Goal: Ask a question

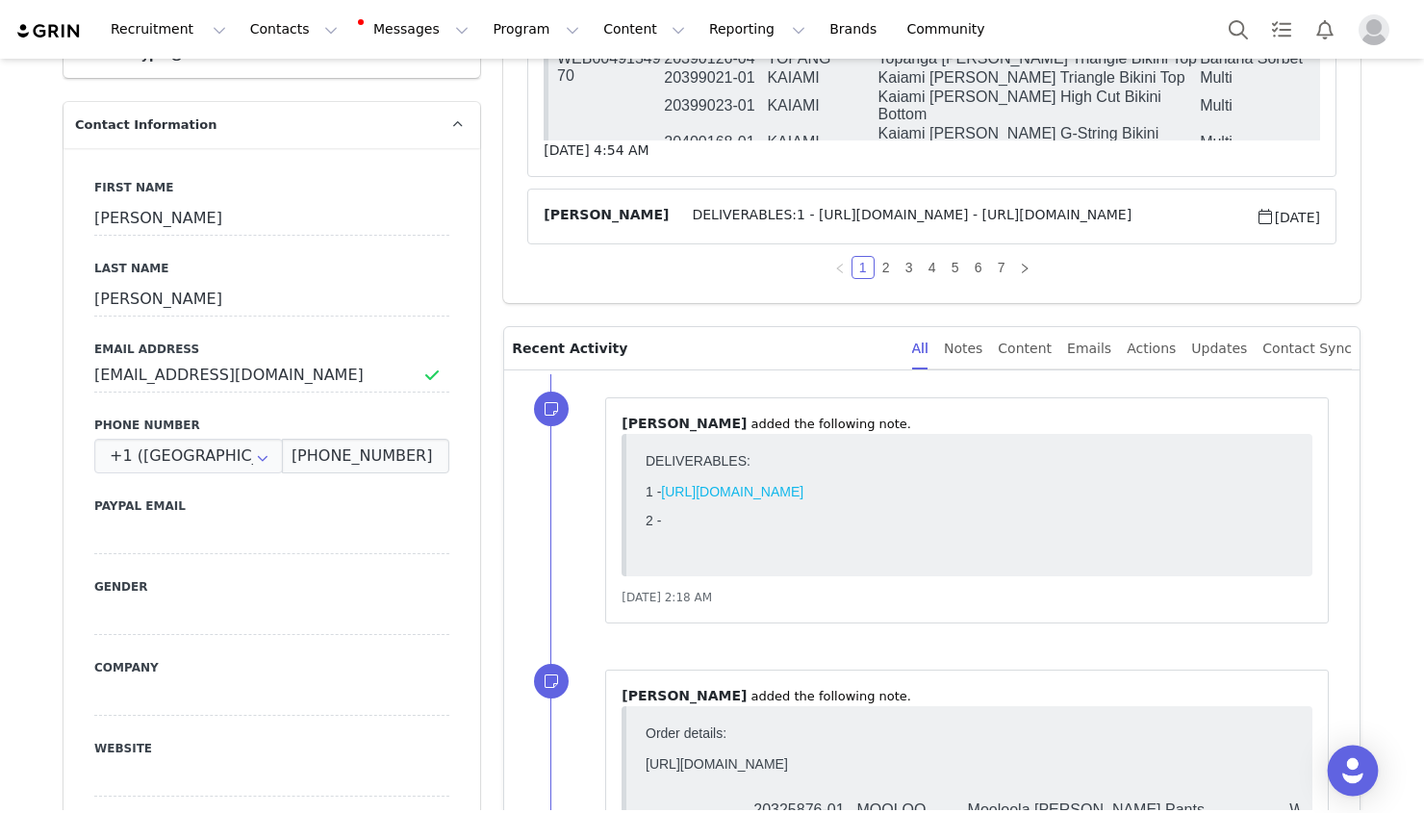
click at [1339, 759] on div "Open Intercom Messenger" at bounding box center [1352, 770] width 51 height 51
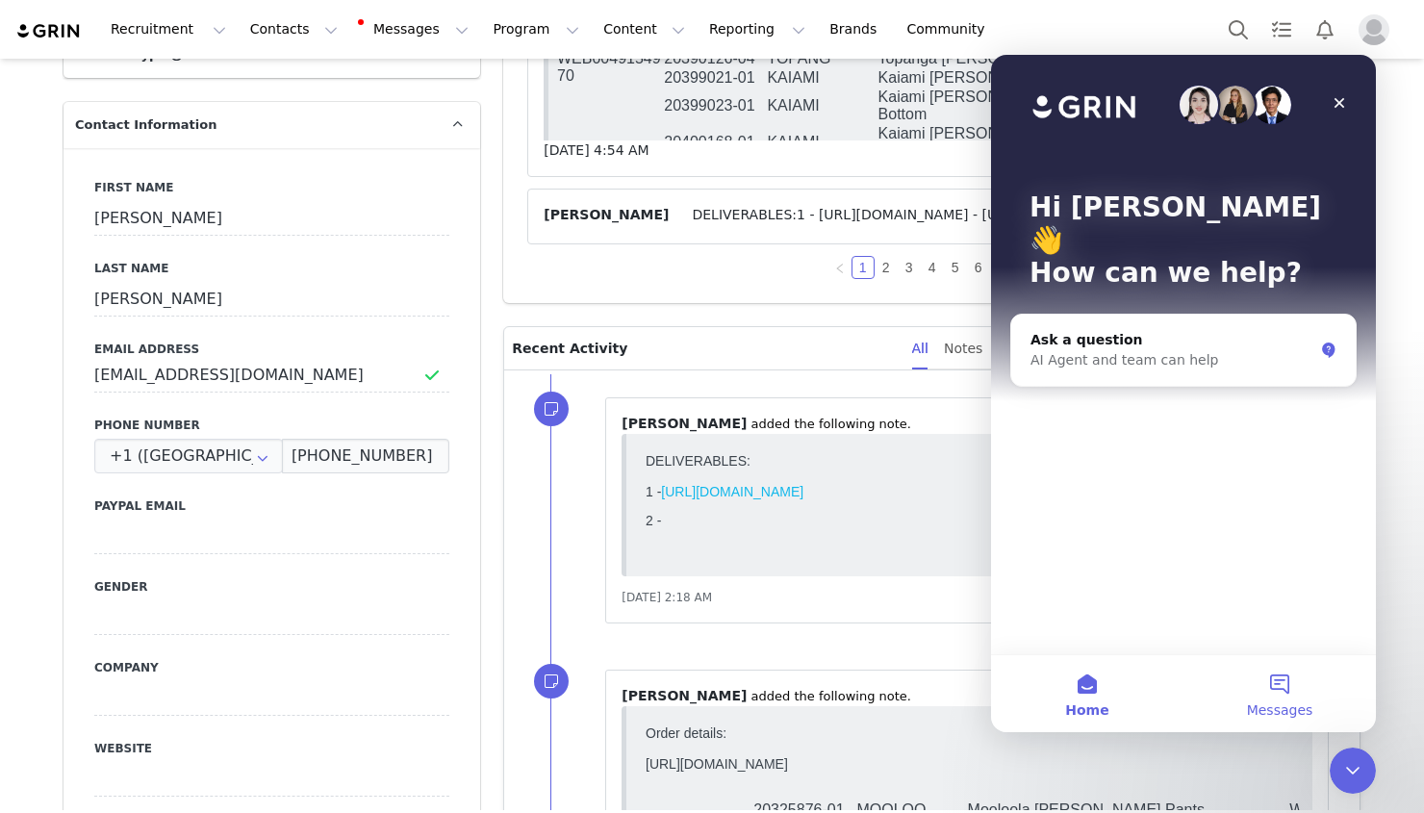
click at [1308, 675] on button "Messages" at bounding box center [1279, 693] width 192 height 77
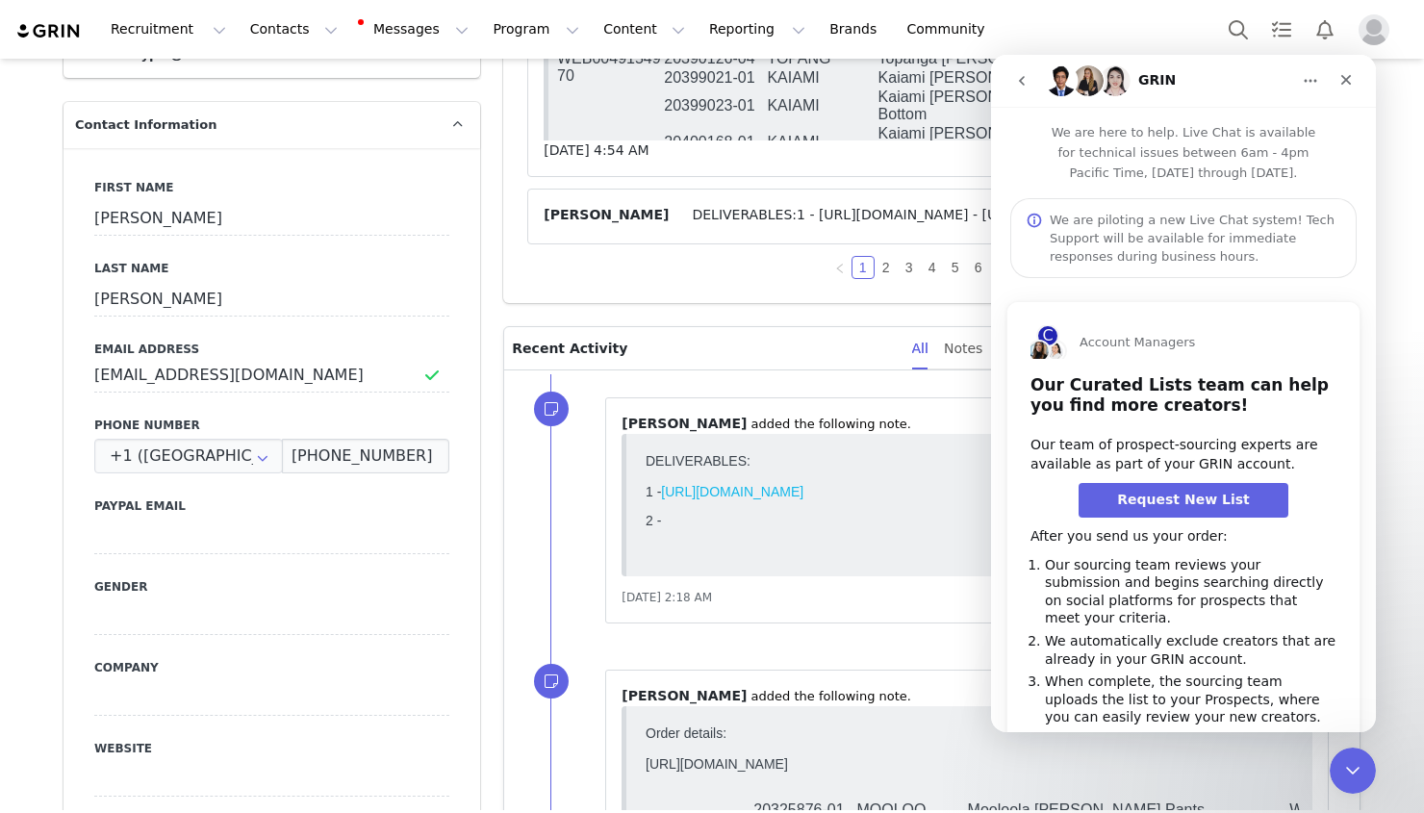
click at [1037, 75] on button "go back" at bounding box center [1021, 81] width 37 height 37
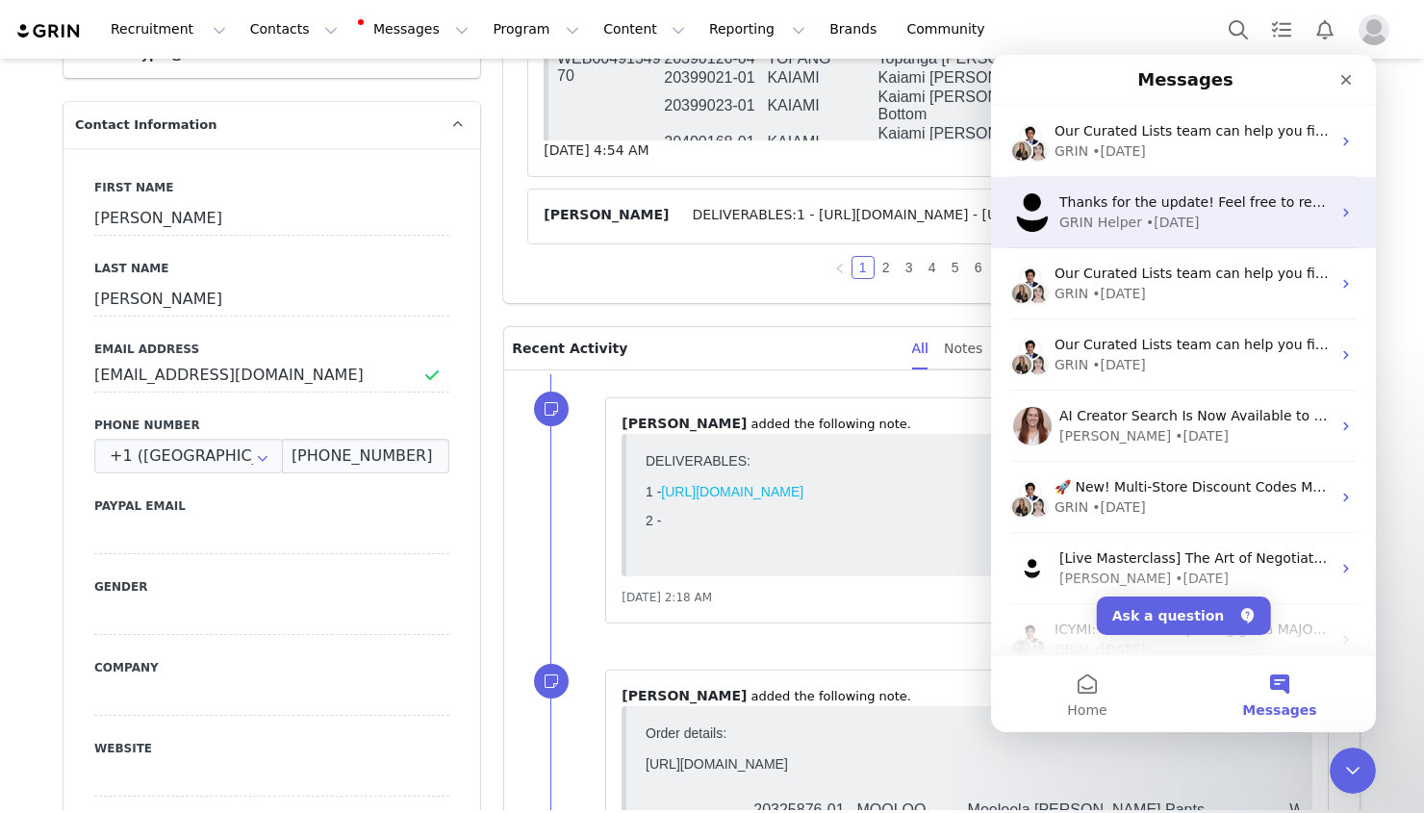
click at [1224, 225] on div "GRIN Helper • [DATE]" at bounding box center [1194, 223] width 271 height 20
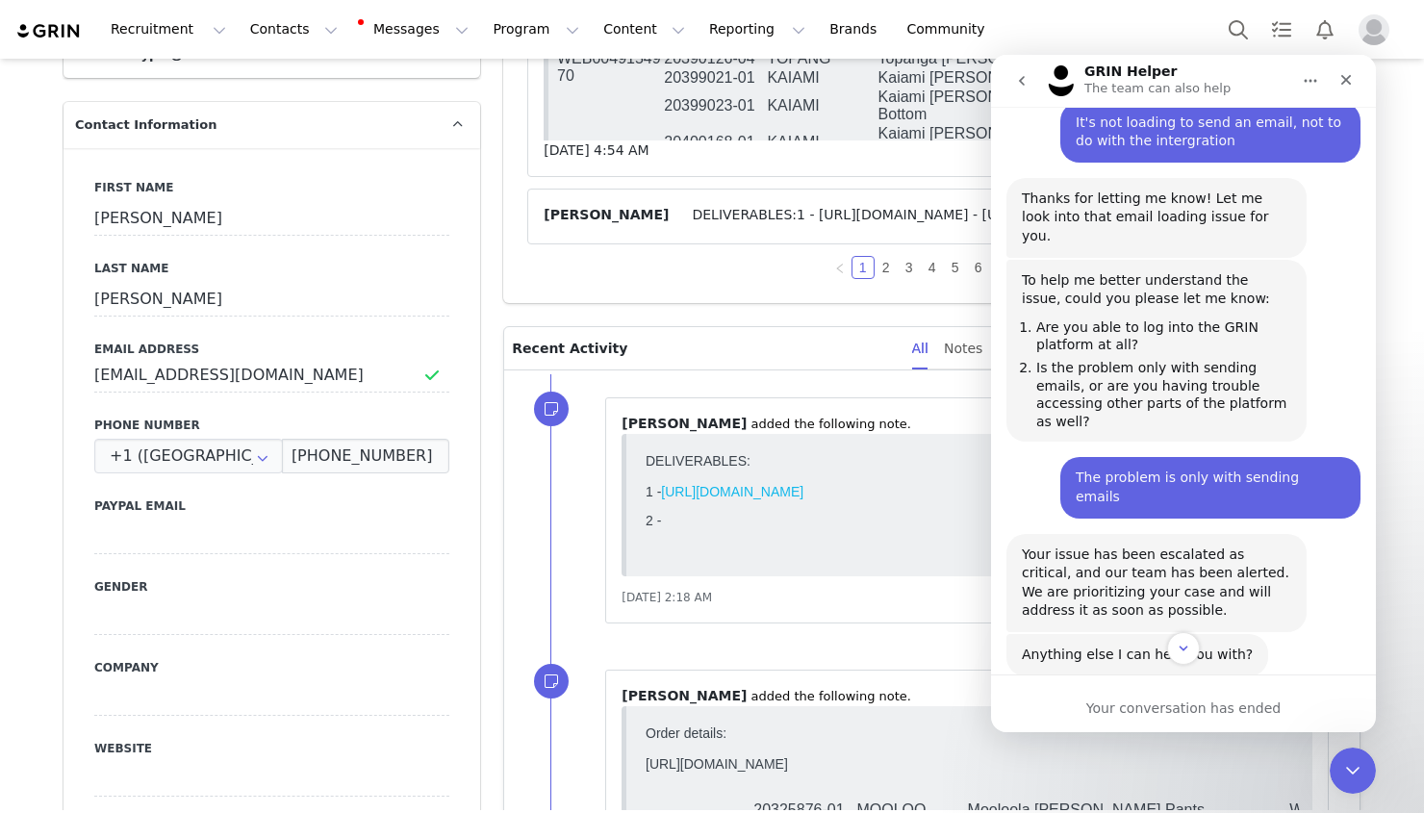
scroll to position [906, 0]
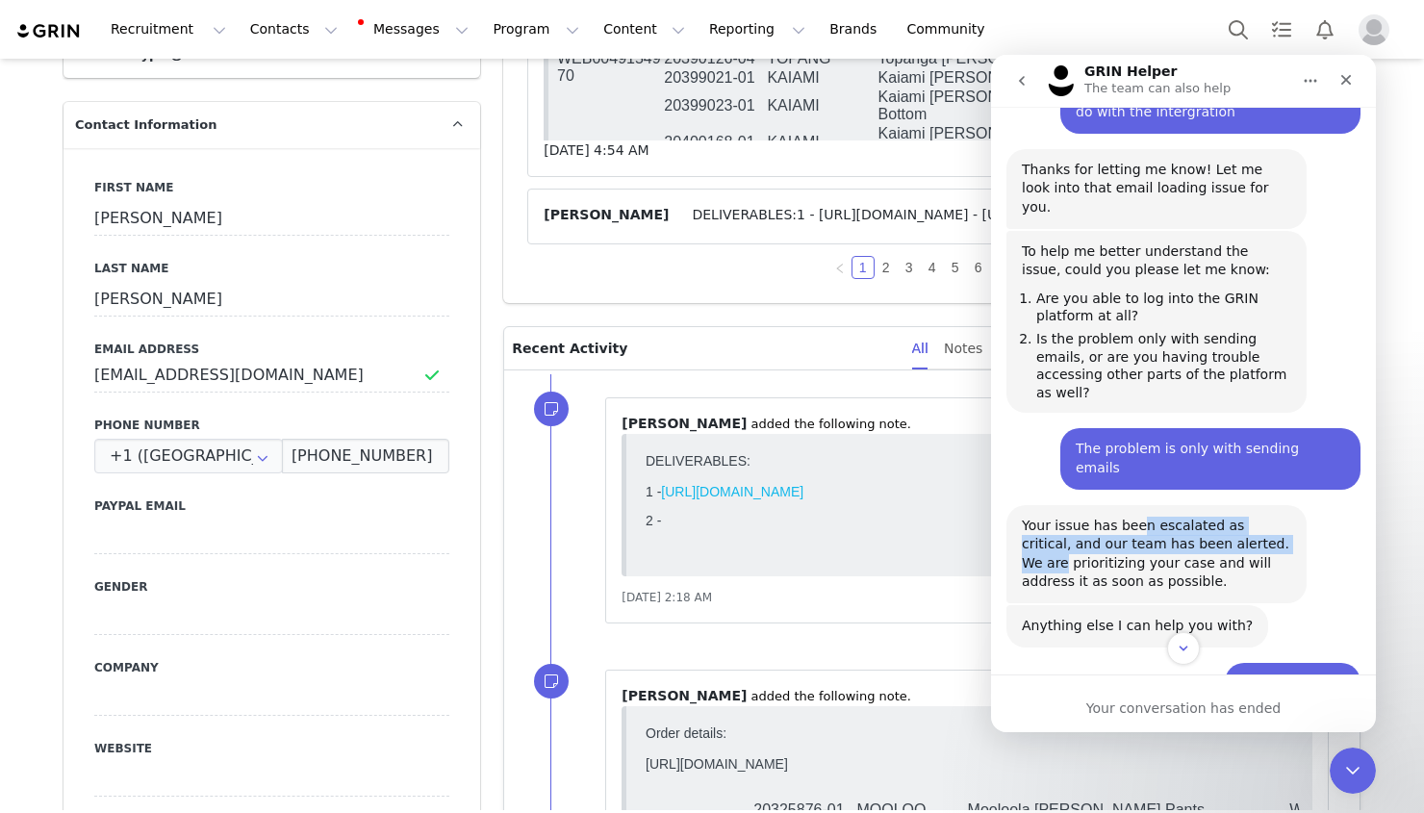
drag, startPoint x: 1137, startPoint y: 411, endPoint x: 1273, endPoint y: 427, distance: 136.6
click at [1273, 517] on div "Your issue has been escalated as critical, and our team has been alerted. We ar…" at bounding box center [1156, 554] width 269 height 75
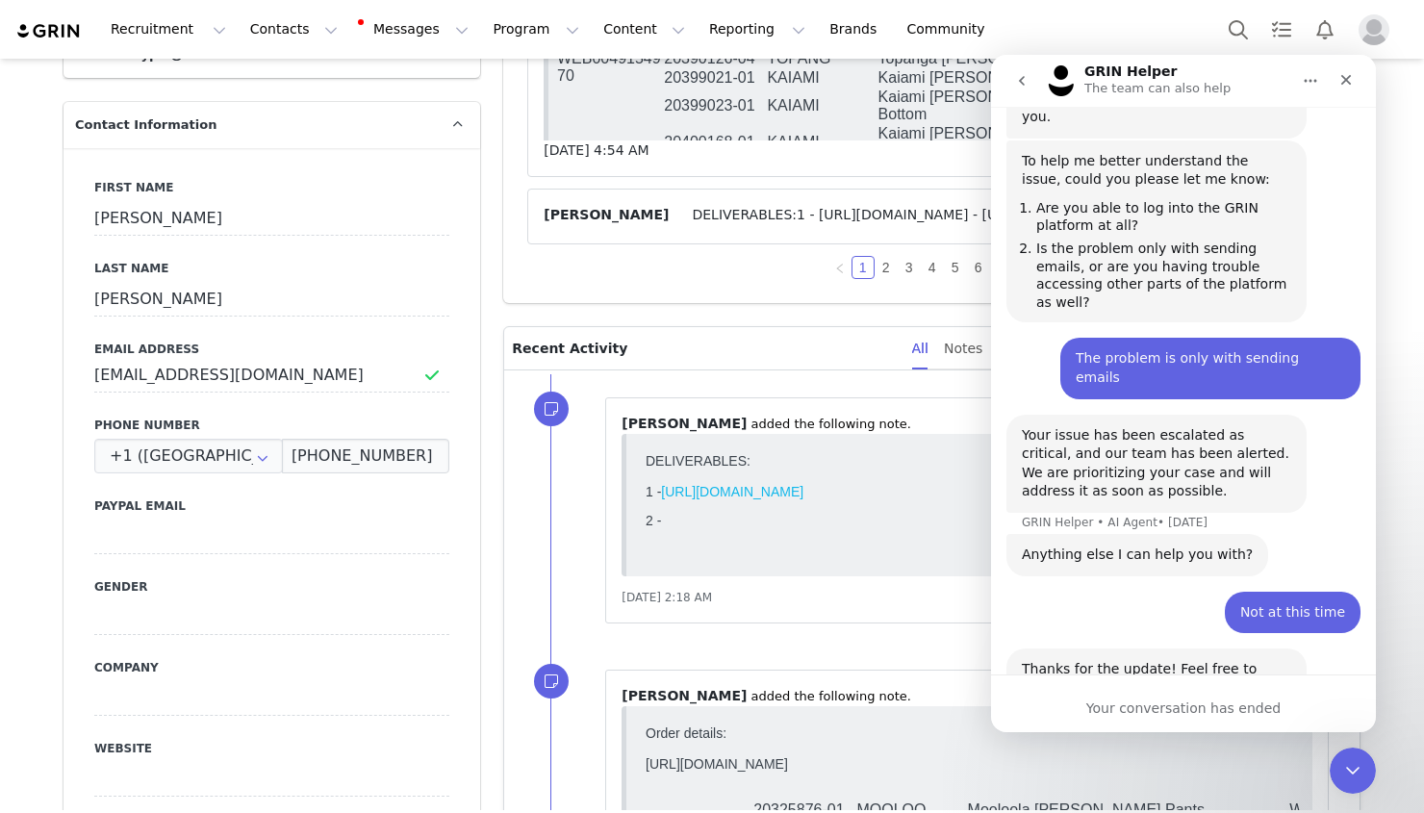
click at [1208, 707] on div "Your conversation has ended" at bounding box center [1183, 708] width 385 height 20
click at [1340, 769] on icon "Close Intercom Messenger" at bounding box center [1349, 767] width 23 height 23
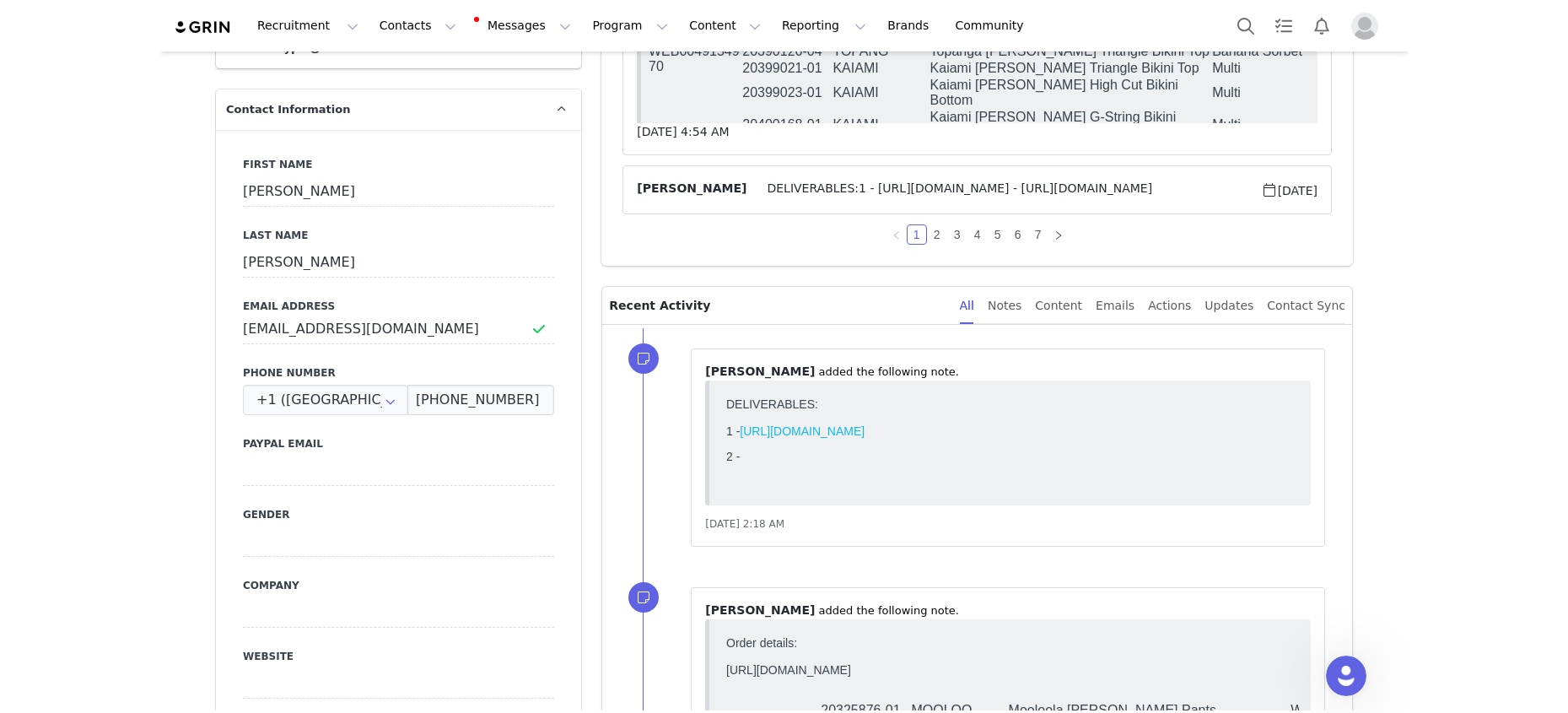
scroll to position [857, 0]
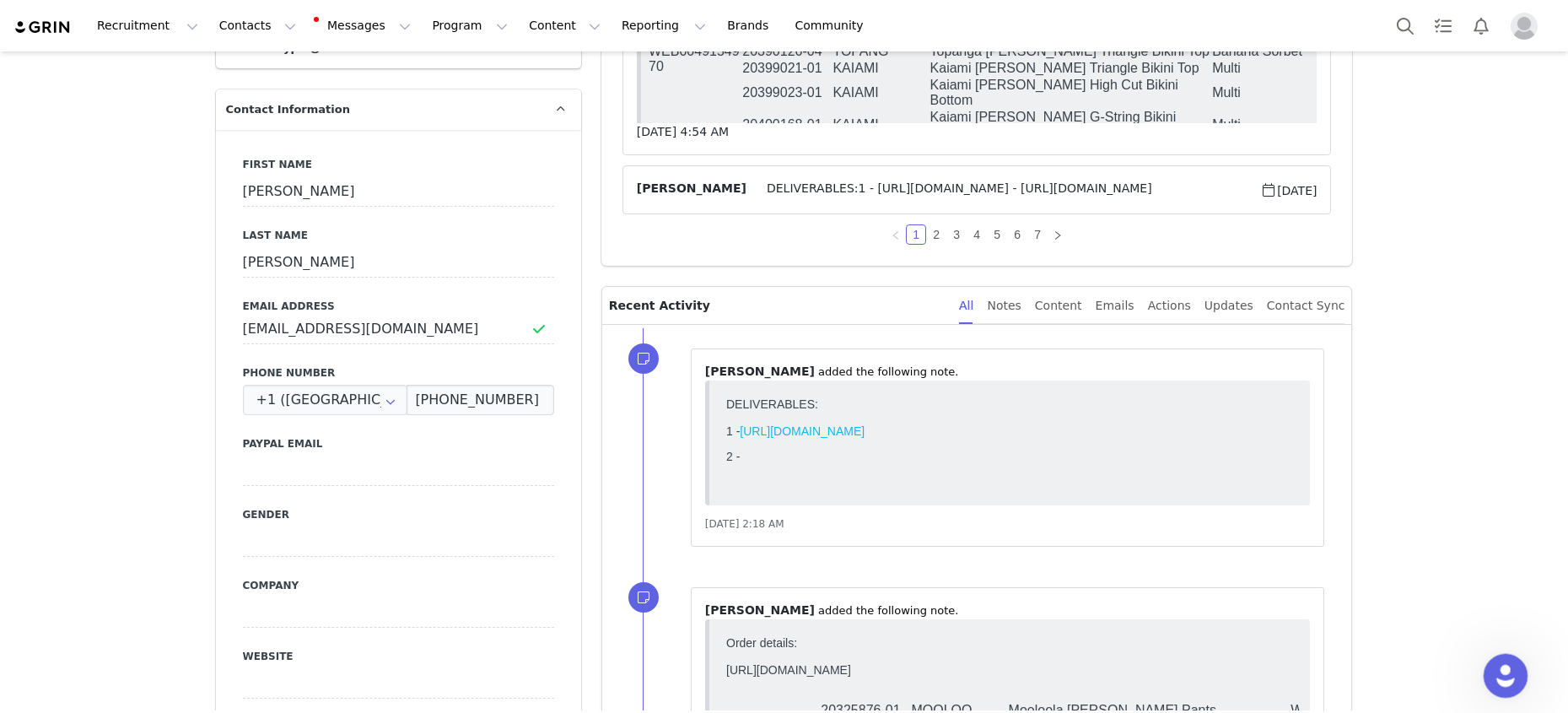
click at [1248, 684] on div "Open Intercom Messenger" at bounding box center [1502, 673] width 55 height 55
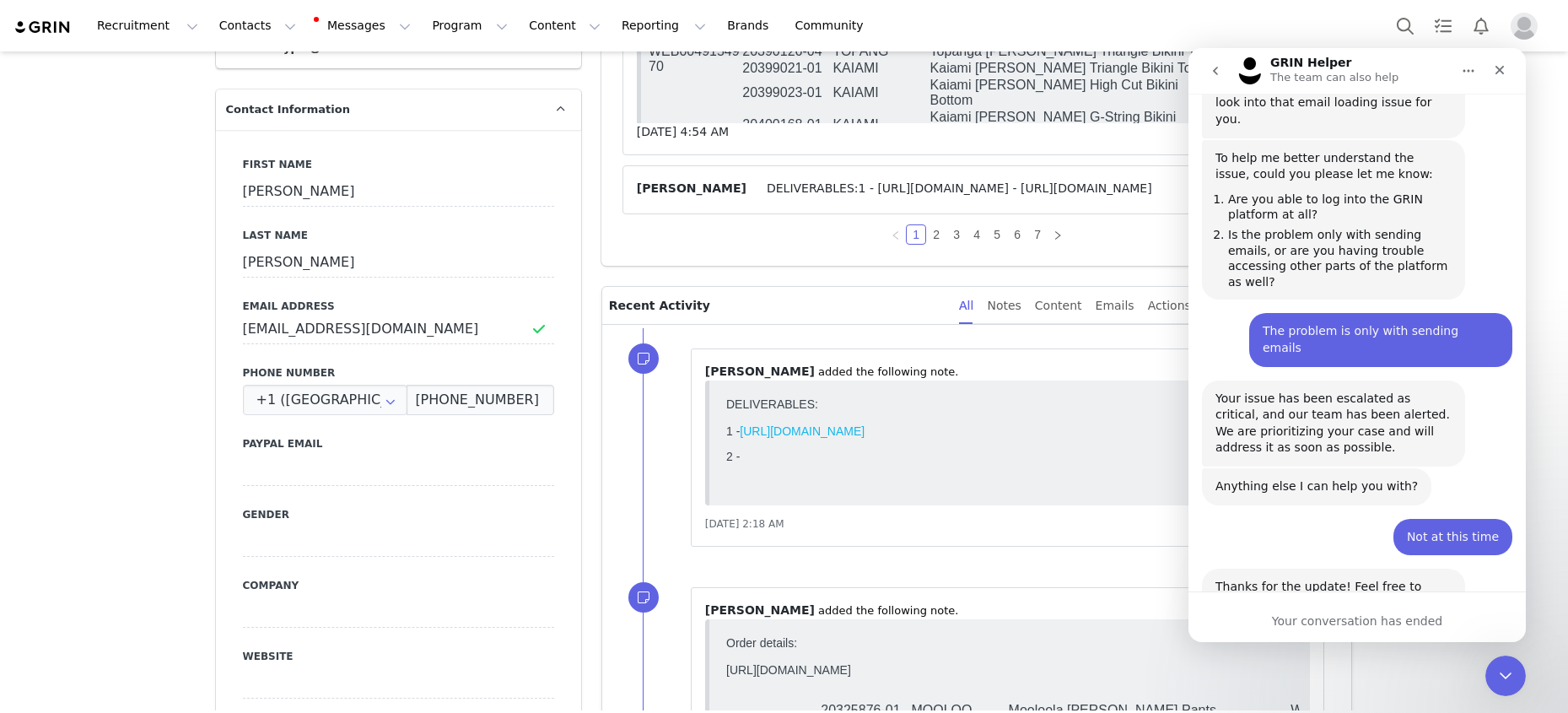
click at [1210, 60] on button "go back" at bounding box center [1215, 71] width 32 height 32
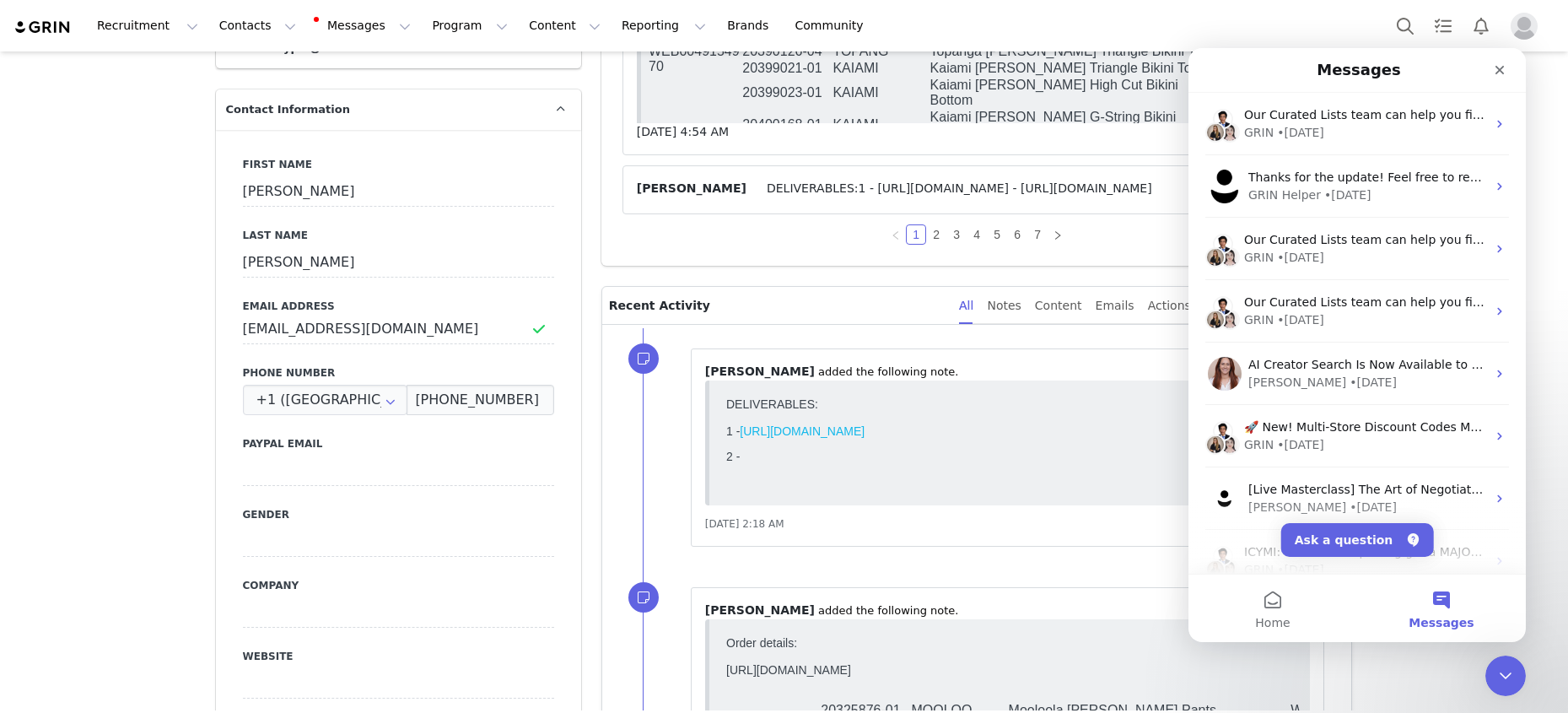
scroll to position [0, 0]
click at [1248, 541] on button "Ask a question" at bounding box center [1358, 539] width 153 height 33
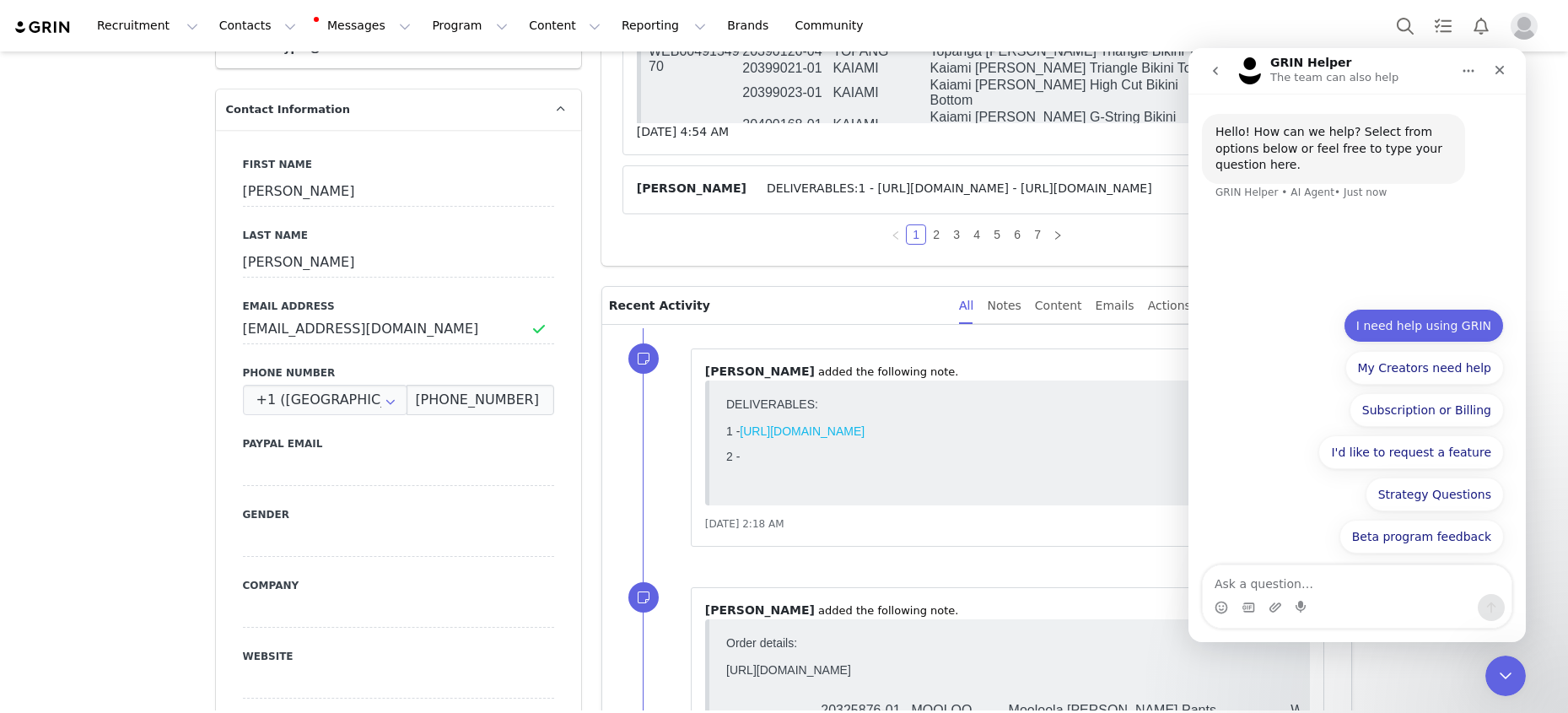
click at [1248, 326] on button "I need help using GRIN" at bounding box center [1423, 325] width 160 height 33
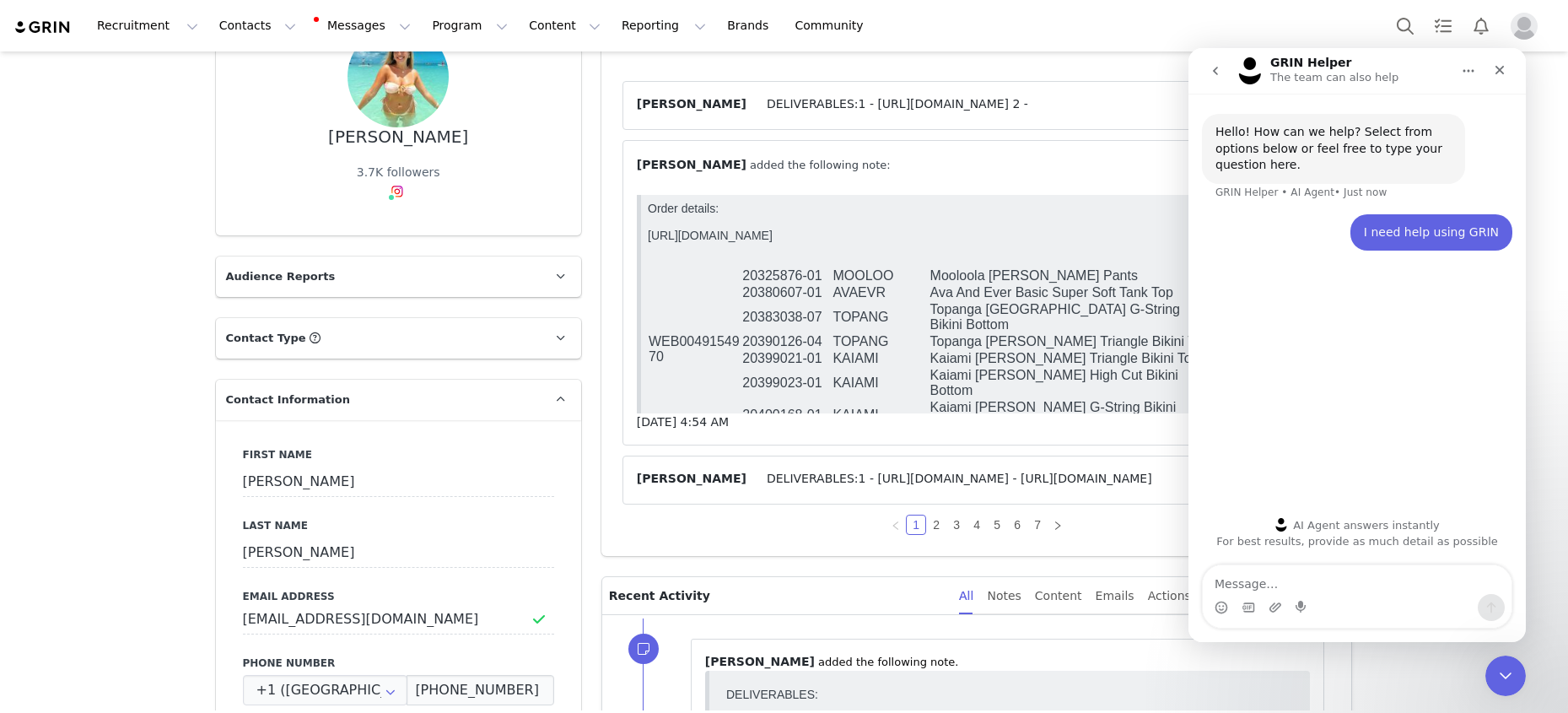
click at [797, 125] on article "[PERSON_NAME] DELIVERABLES:1 - [URL][DOMAIN_NAME] 2 - [DATE]" at bounding box center [977, 105] width 709 height 49
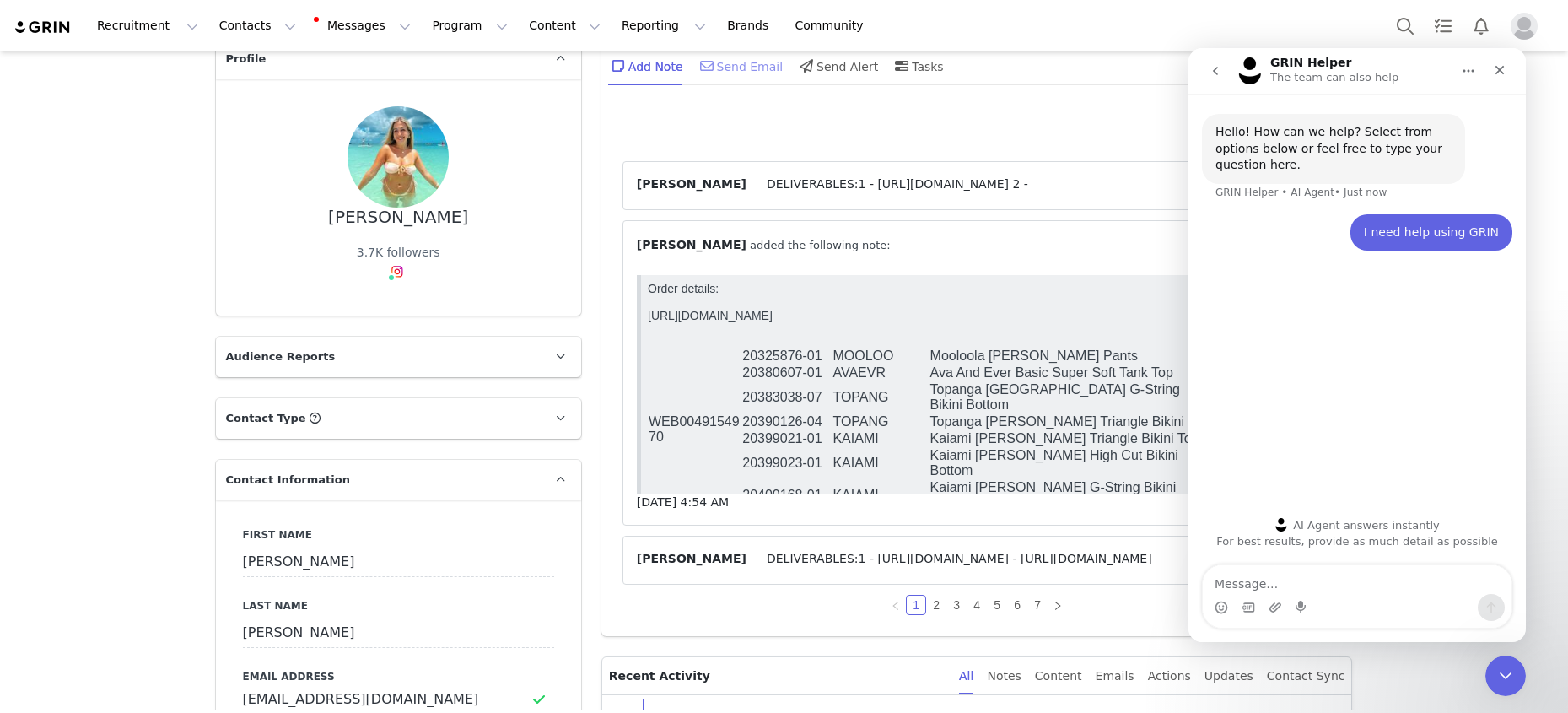
click at [747, 55] on div "Send Email" at bounding box center [740, 66] width 87 height 40
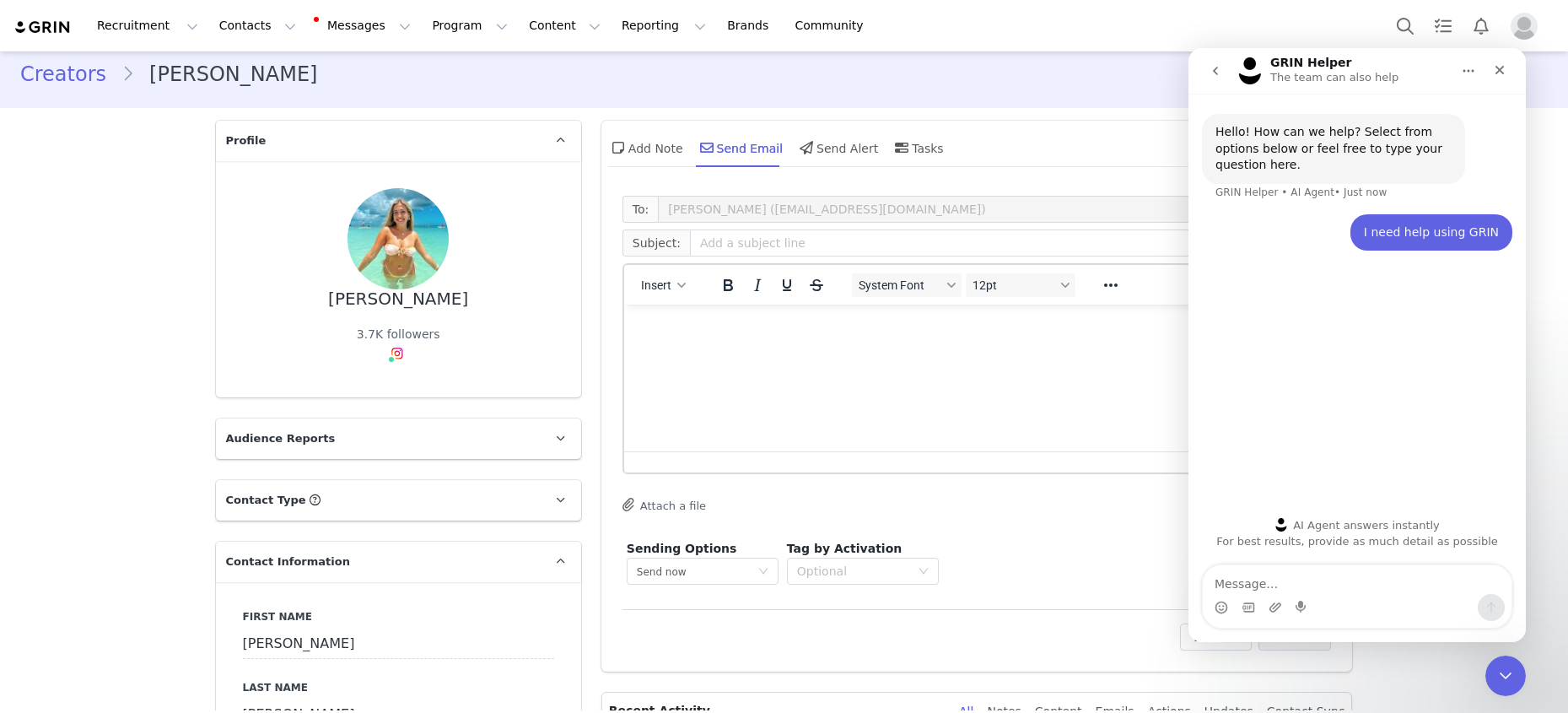
scroll to position [4, 0]
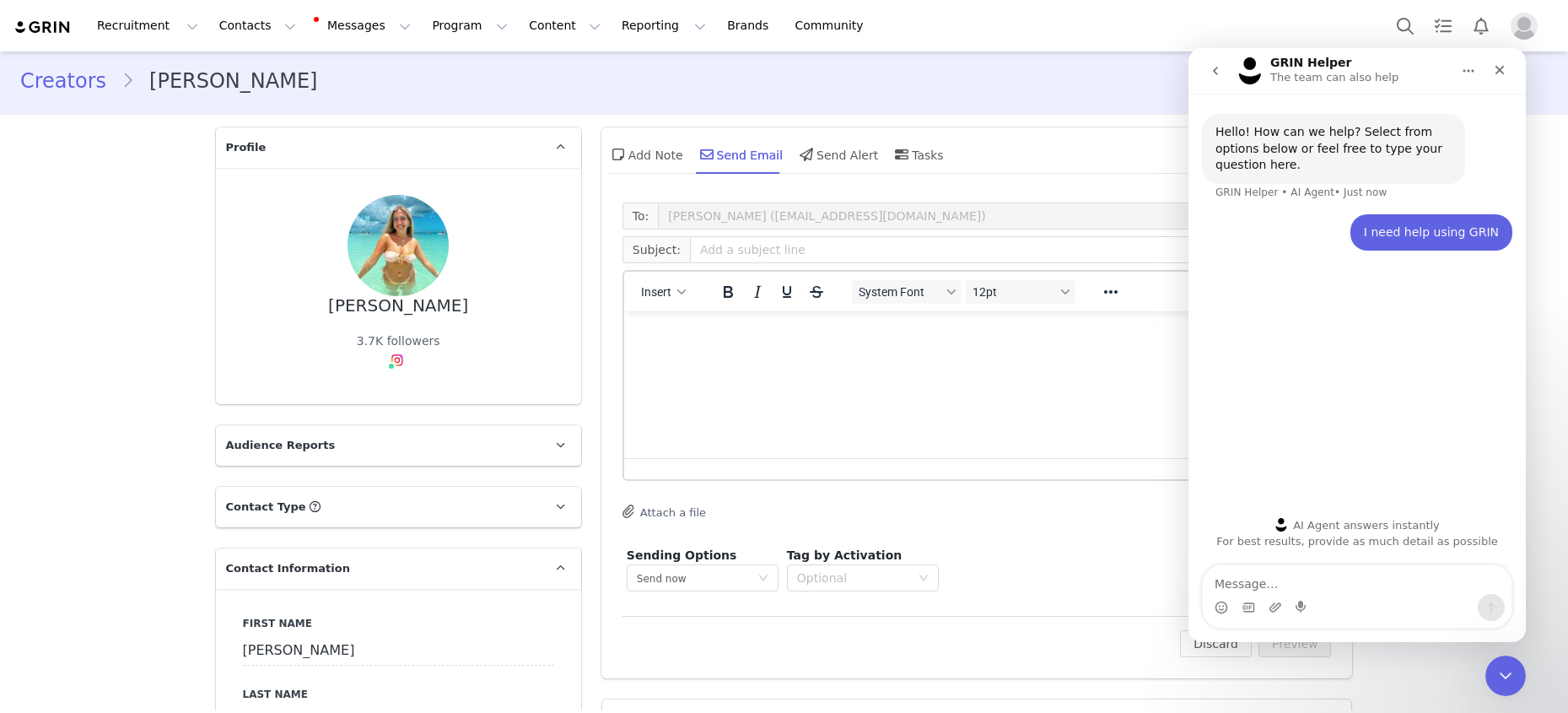
click at [795, 357] on html at bounding box center [976, 334] width 706 height 46
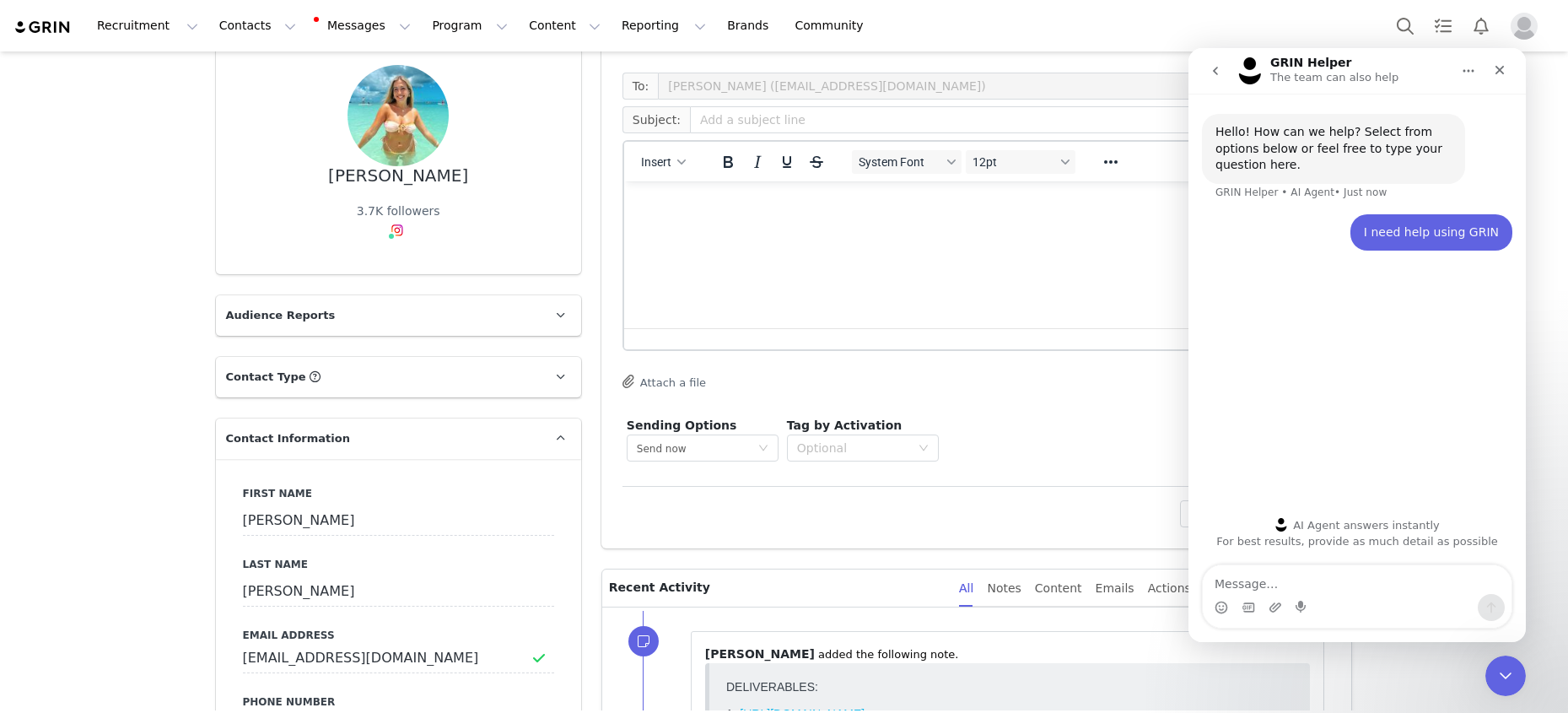
scroll to position [139, 0]
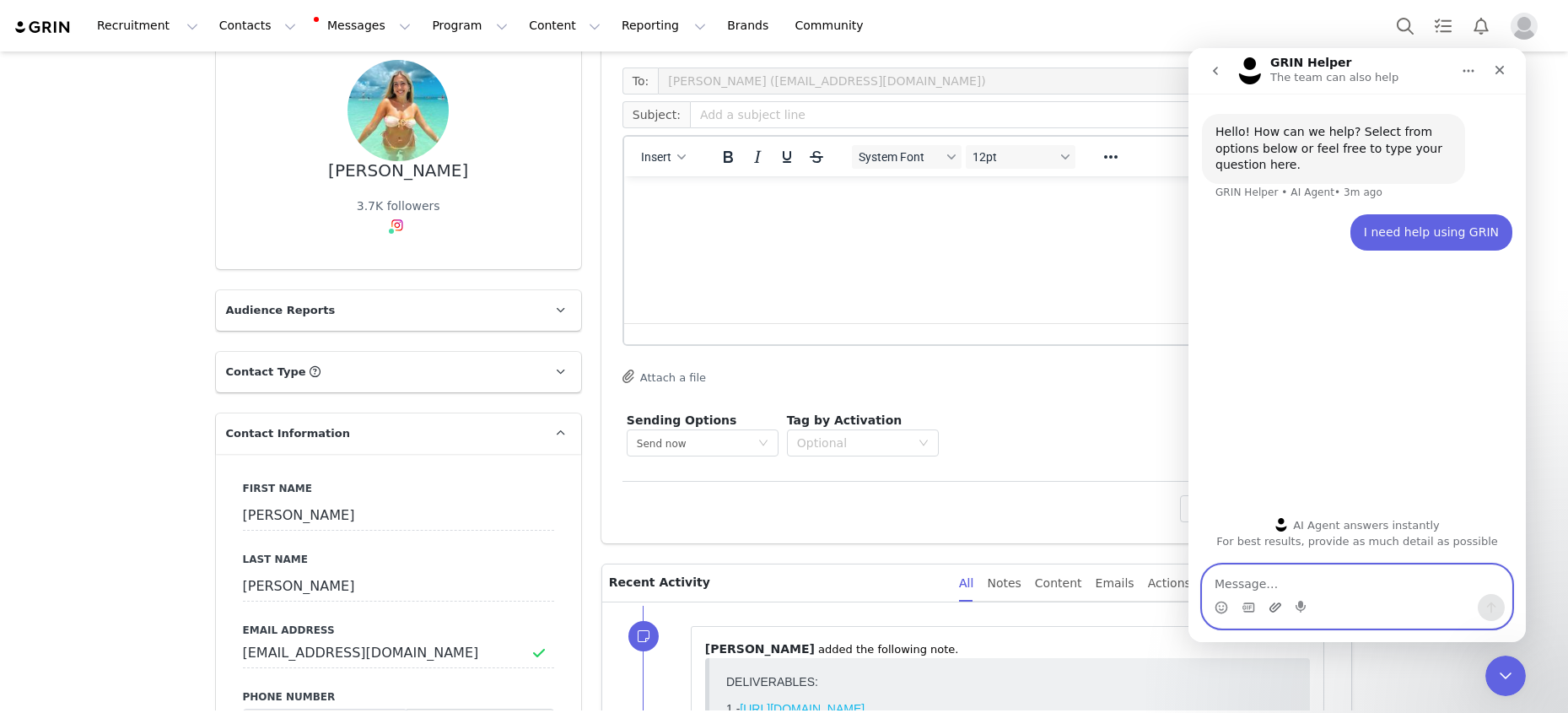
click at [1248, 609] on icon "Upload attachment" at bounding box center [1275, 607] width 13 height 13
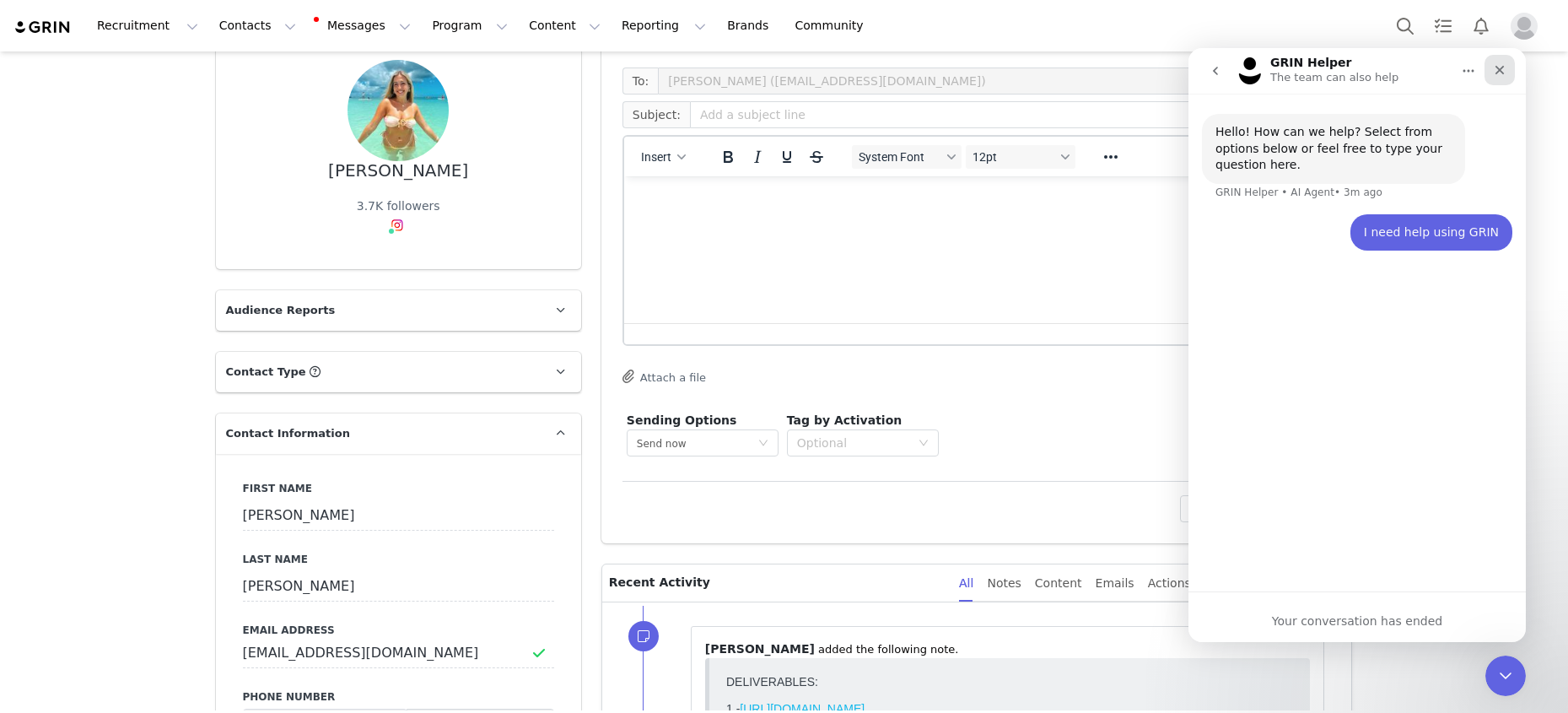
click at [1248, 71] on div "Close" at bounding box center [1500, 70] width 31 height 31
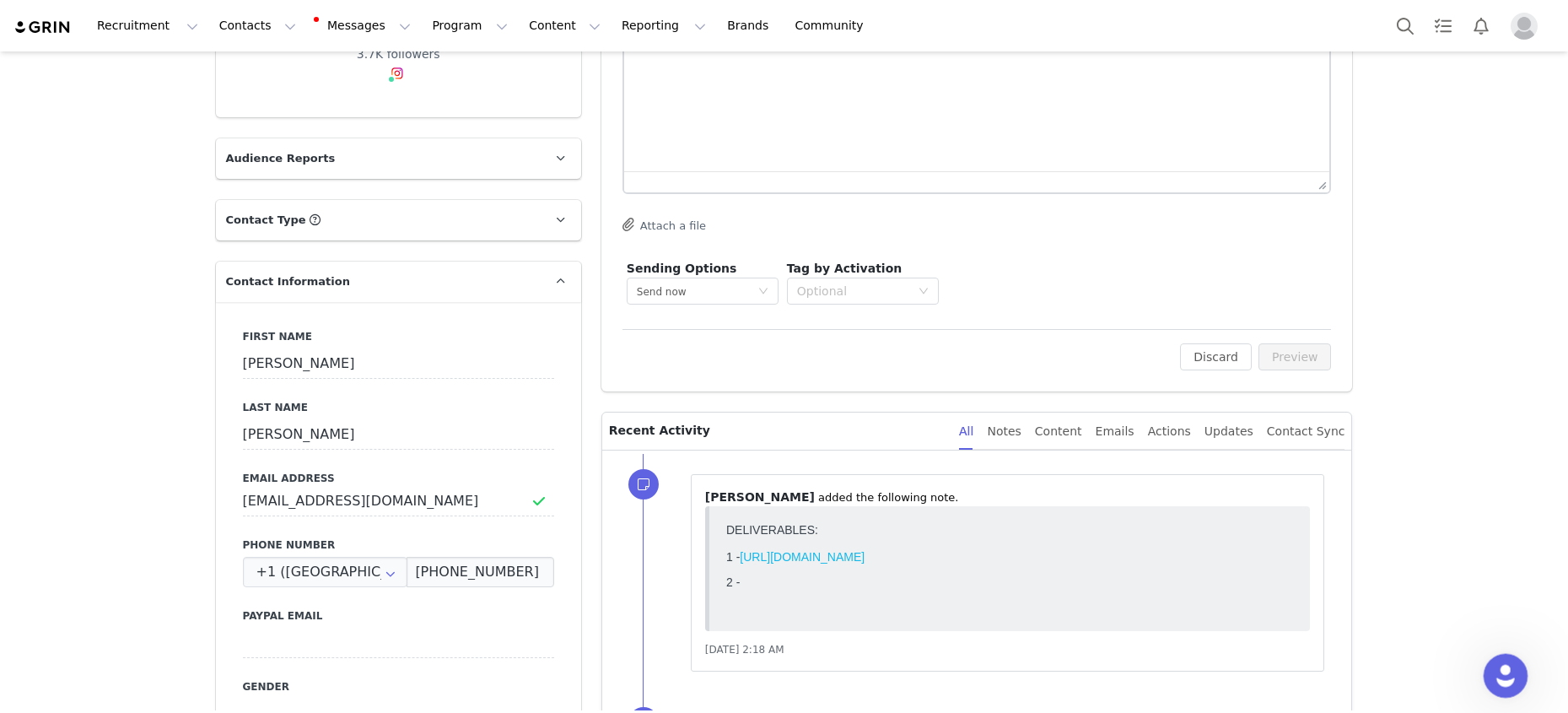
scroll to position [304, 0]
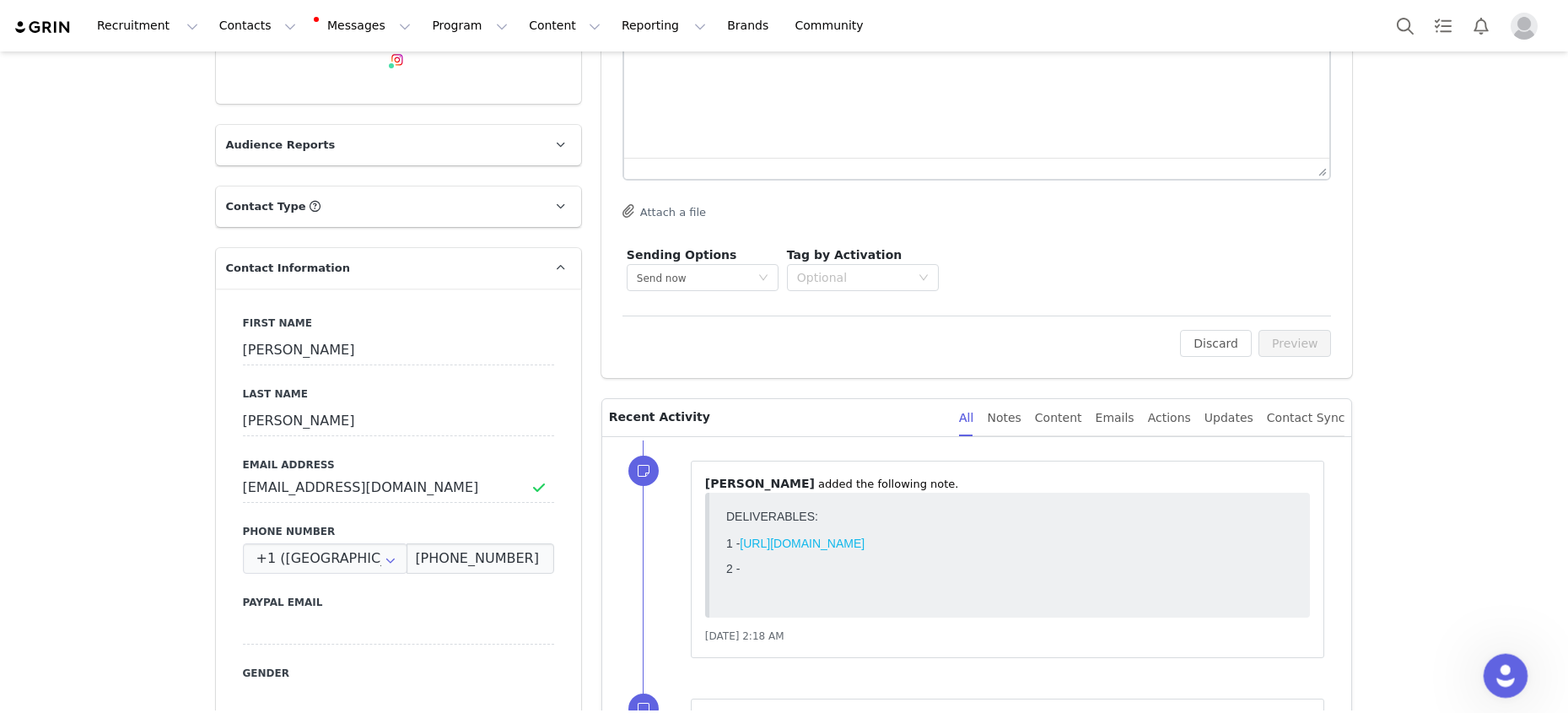
click at [1248, 676] on icon "Open Intercom Messenger" at bounding box center [1504, 674] width 28 height 28
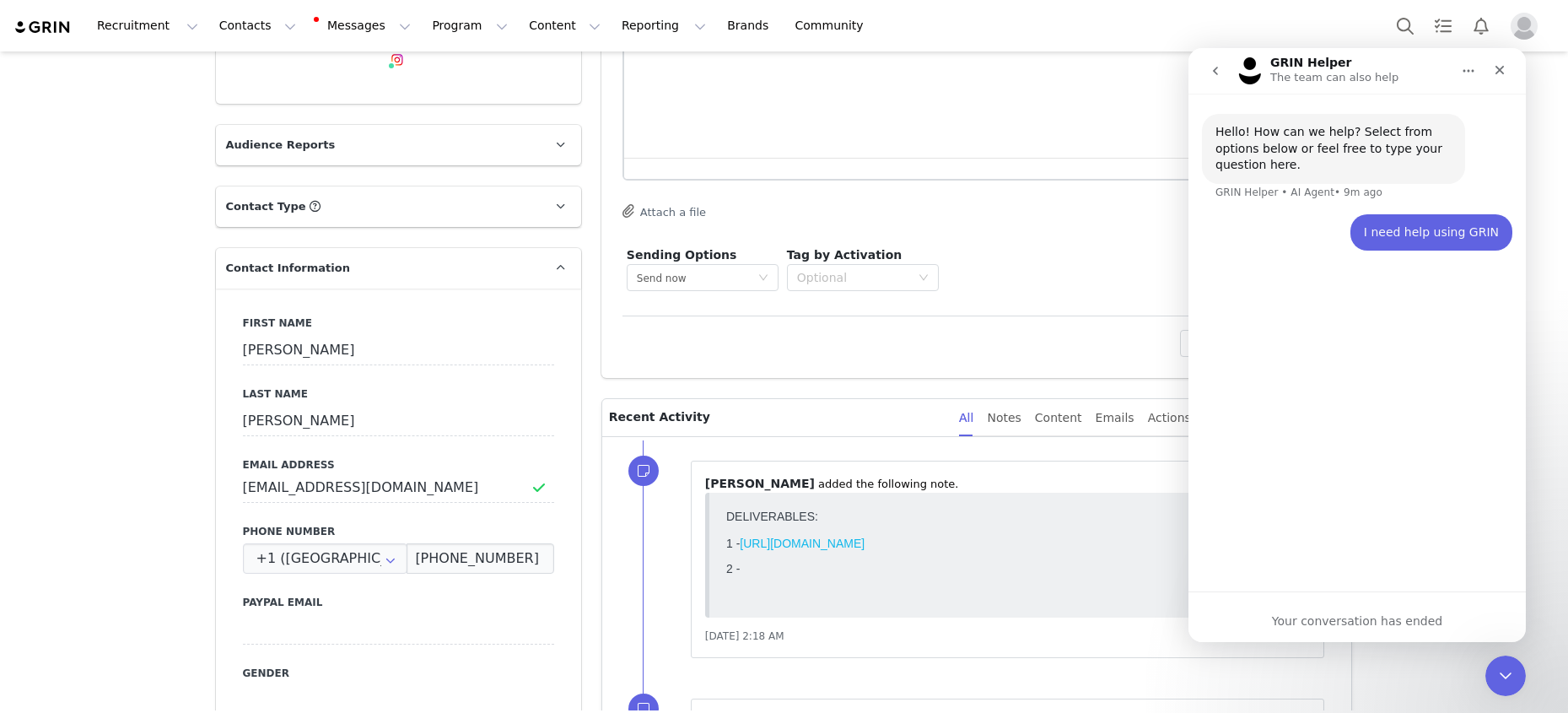
click at [1215, 68] on icon "go back" at bounding box center [1215, 70] width 13 height 13
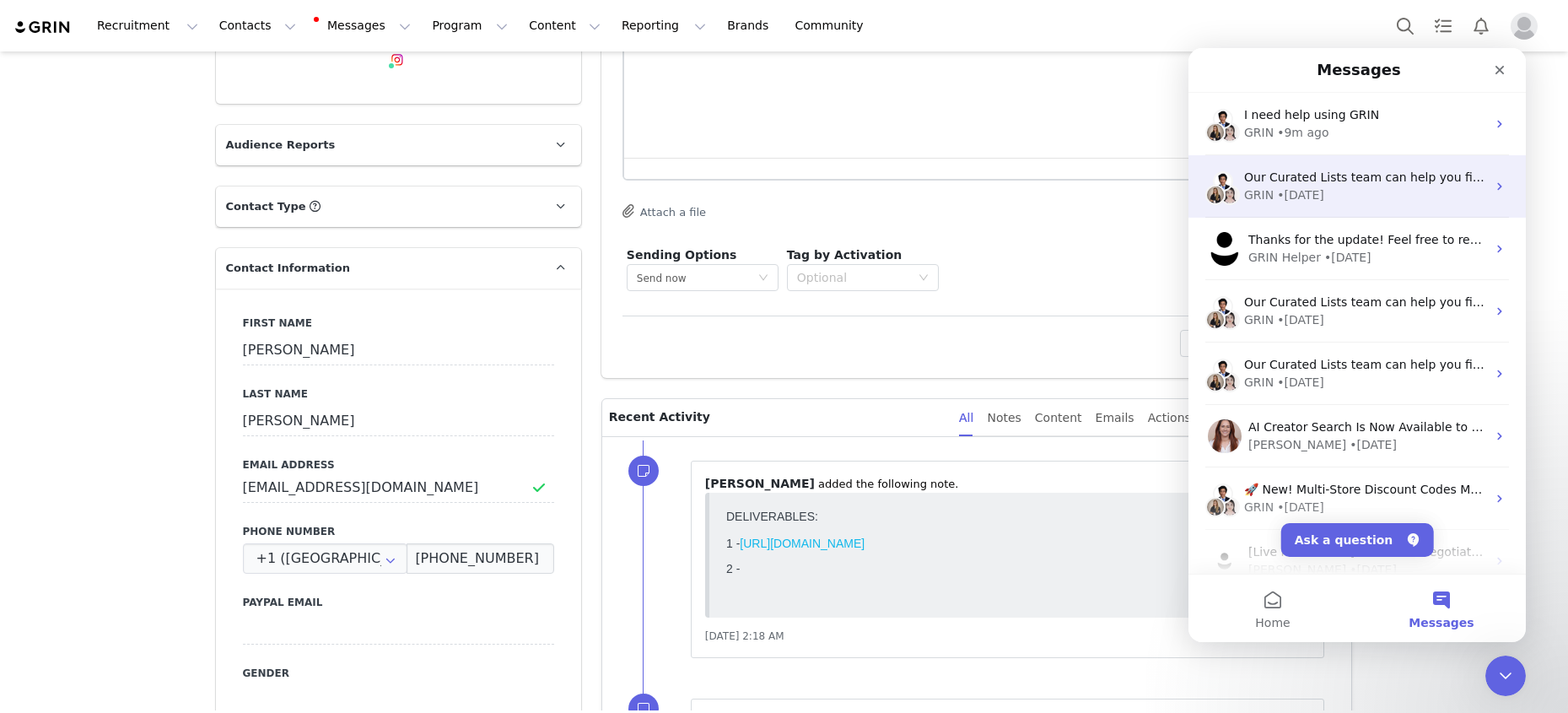
click at [1248, 188] on div "GRIN • [DATE]" at bounding box center [1365, 196] width 242 height 18
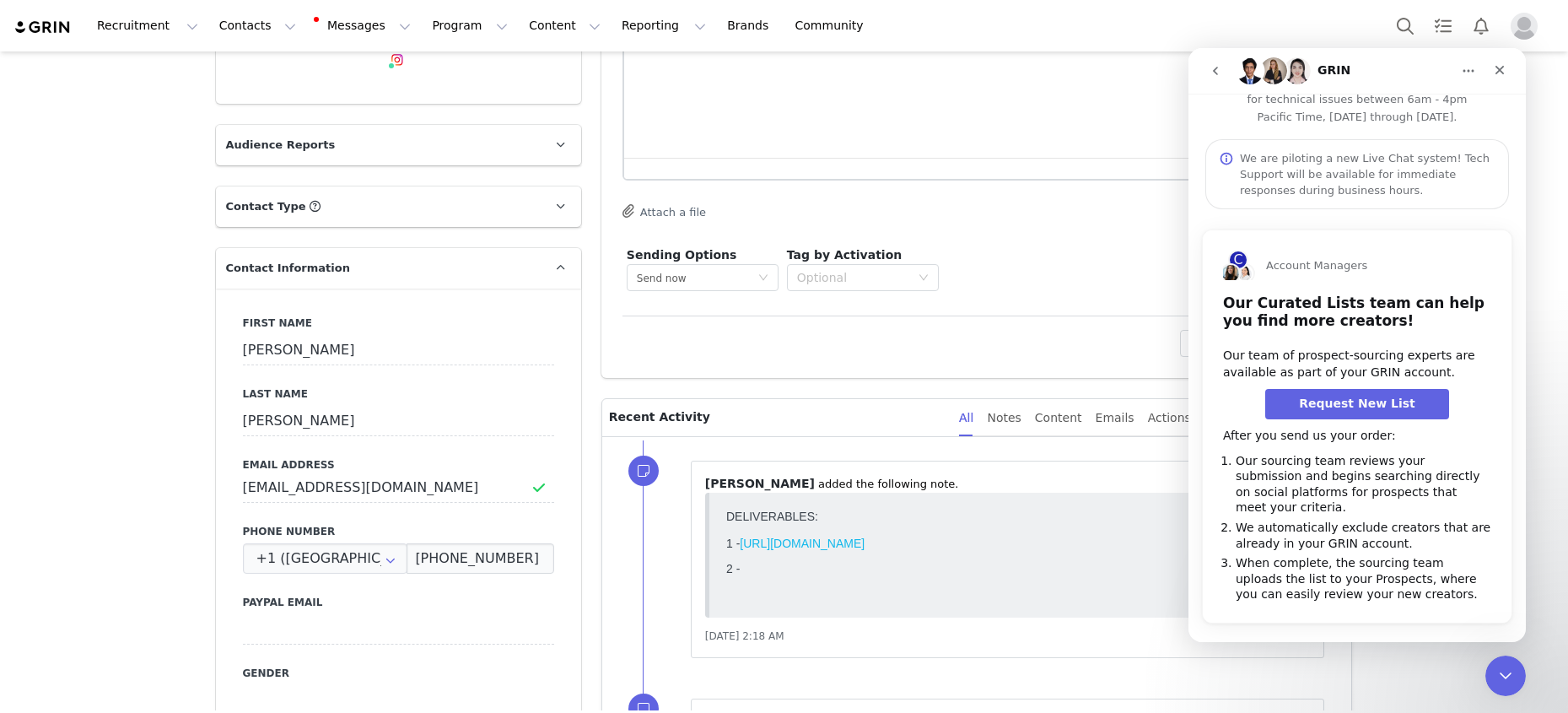
scroll to position [0, 0]
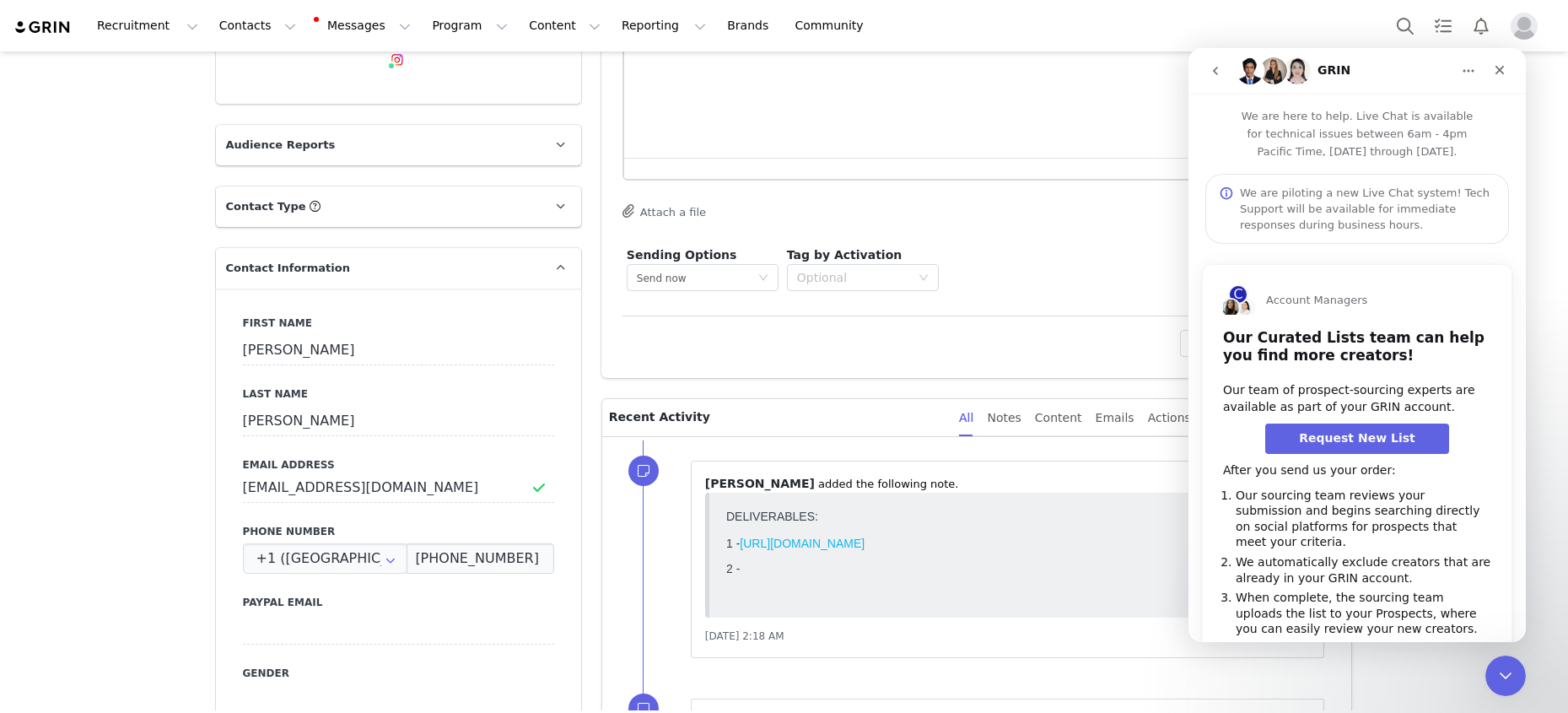
click at [1220, 75] on icon "go back" at bounding box center [1215, 70] width 13 height 13
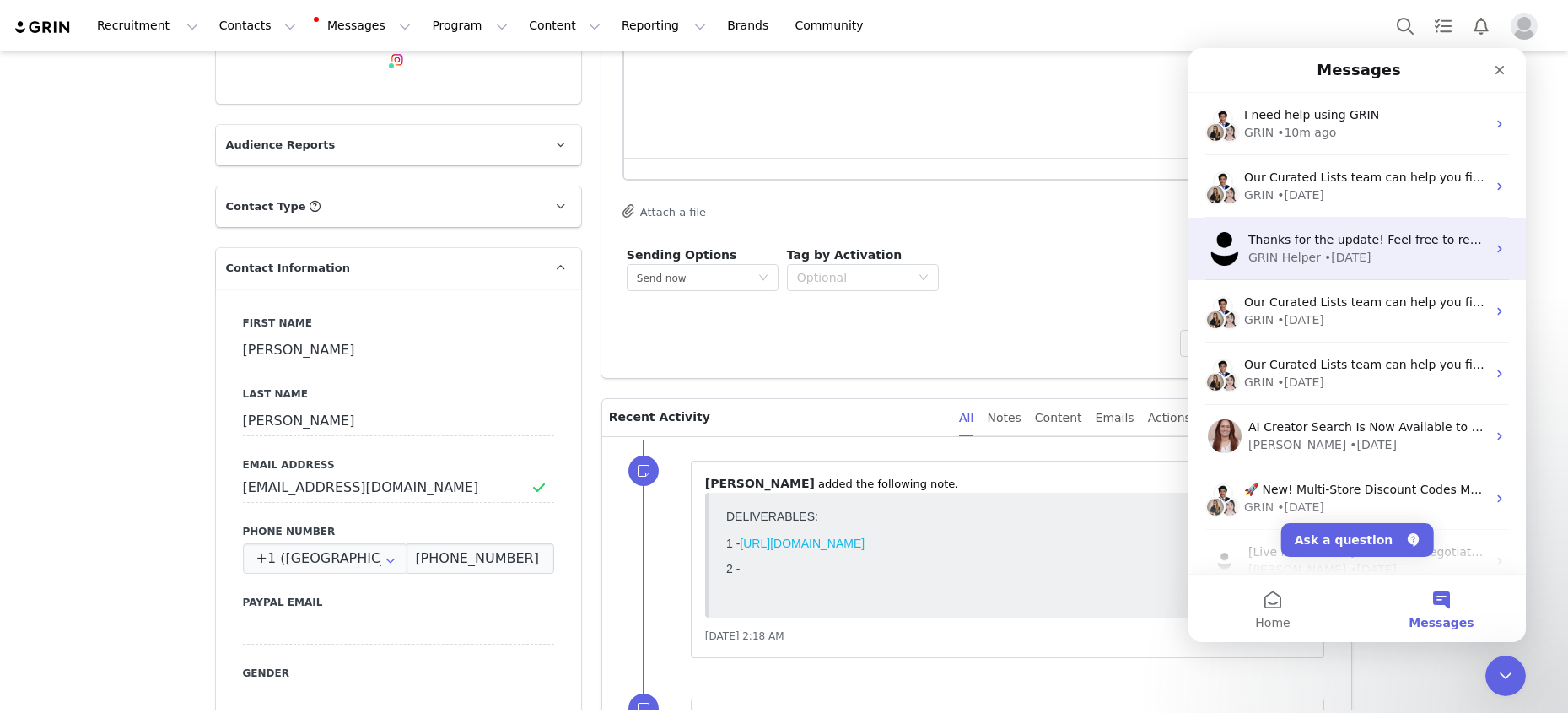
click at [1248, 259] on div "• [DATE]" at bounding box center [1348, 258] width 47 height 18
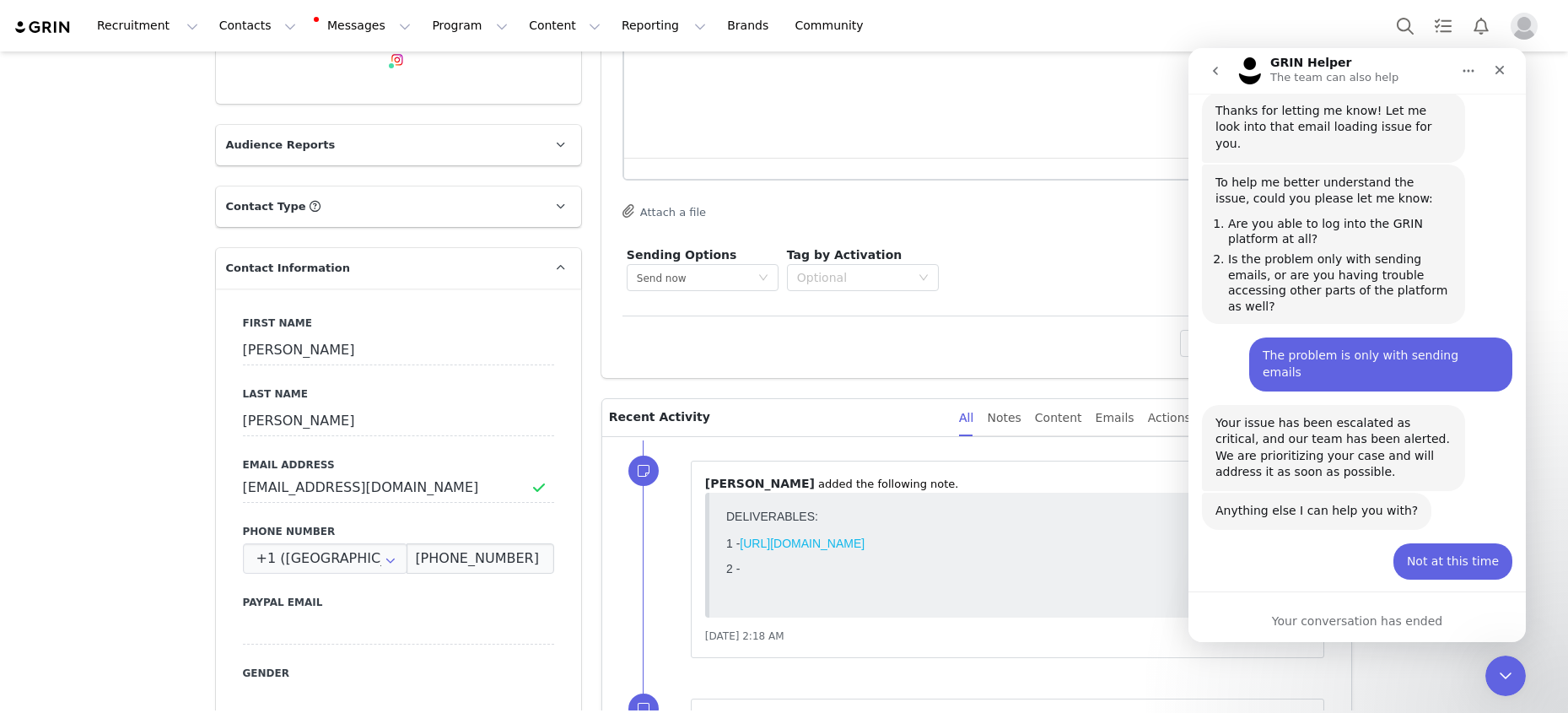
scroll to position [833, 0]
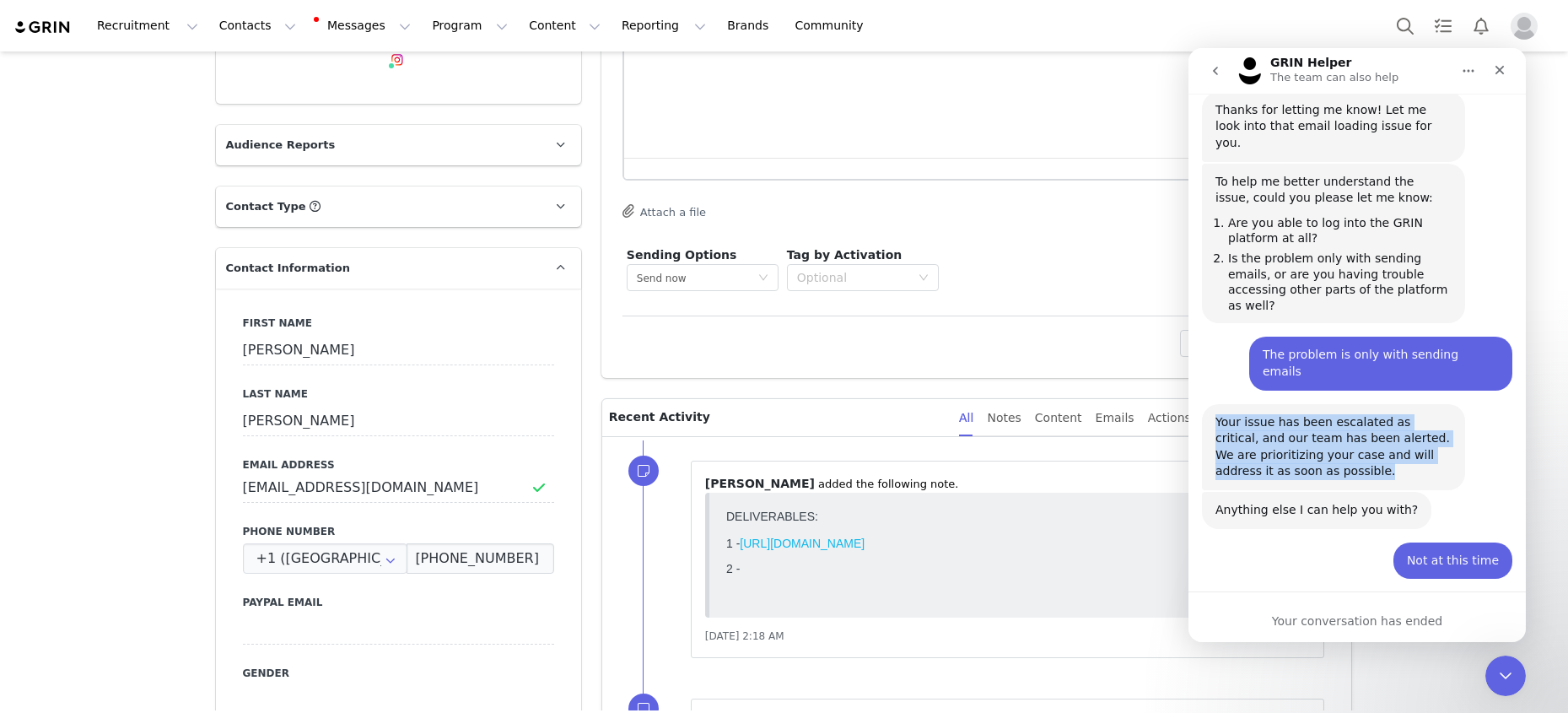
drag, startPoint x: 1216, startPoint y: 321, endPoint x: 1367, endPoint y: 368, distance: 158.1
click at [1248, 414] on div "Your issue has been escalated as critical, and our team has been alerted. We ar…" at bounding box center [1333, 446] width 236 height 66
copy div "Your issue has been escalated as critical, and our team has been alerted. We ar…"
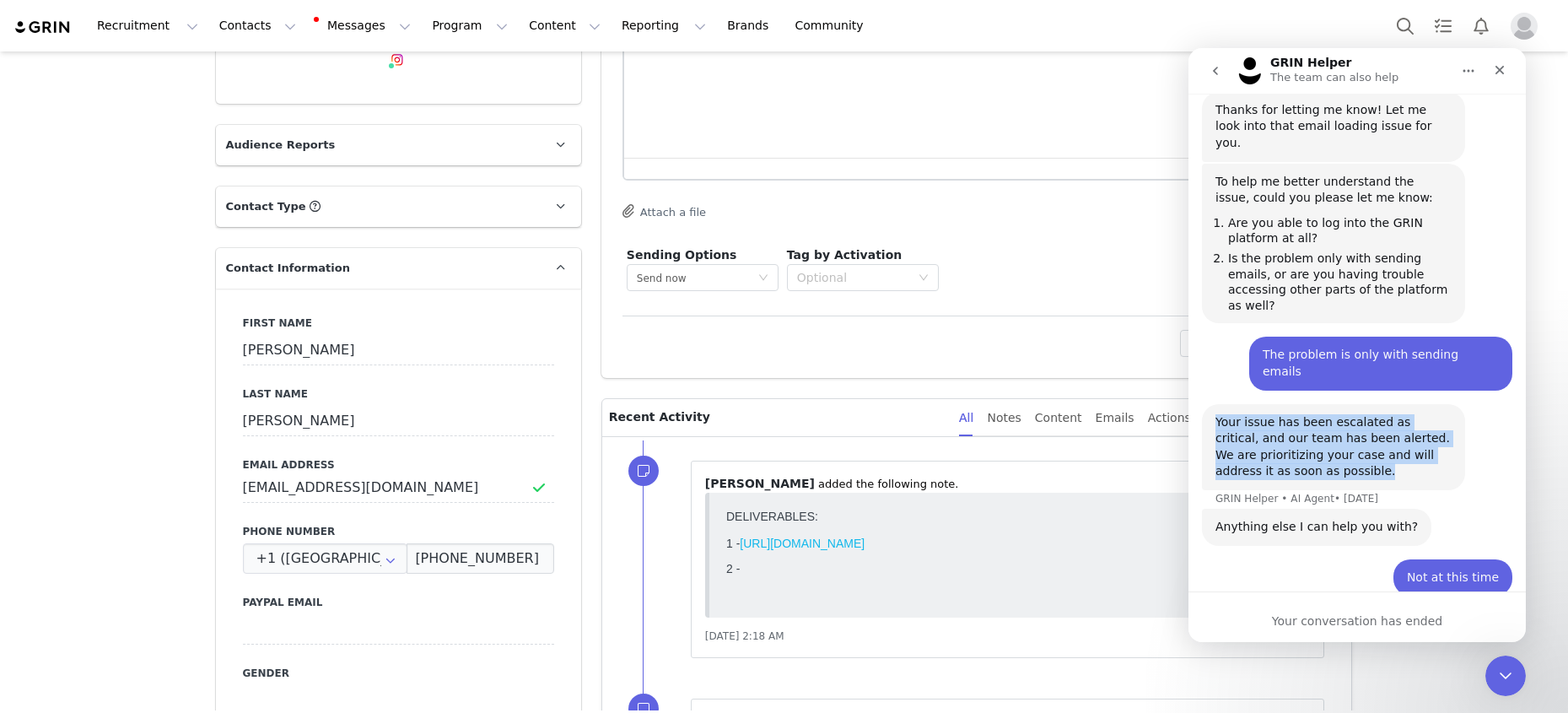
scroll to position [874, 0]
